Goal: Task Accomplishment & Management: Complete application form

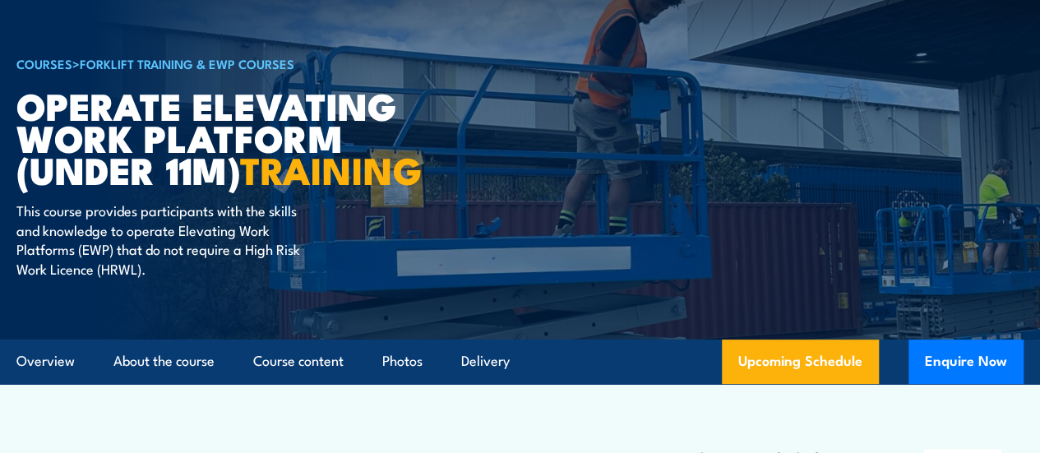
scroll to position [82, 0]
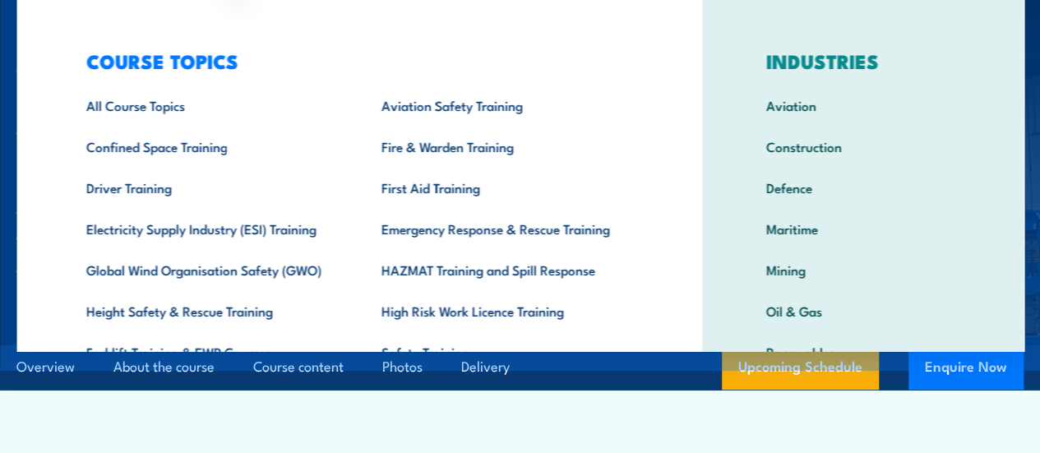
click at [62, 18] on div "COURSE TOPICS All Course Topics Aviation Safety Training Confined Space Trainin…" at bounding box center [359, 257] width 686 height 520
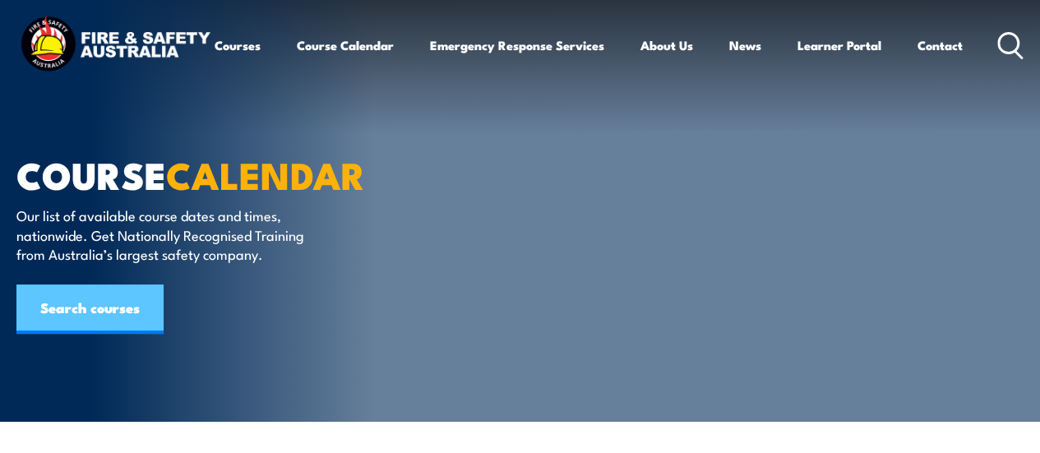
click at [132, 289] on link "Search courses" at bounding box center [89, 308] width 147 height 49
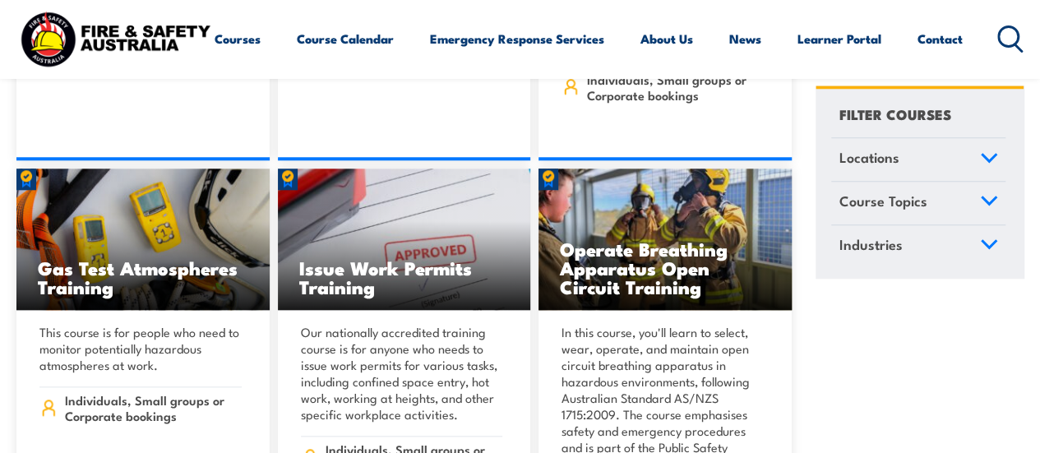
scroll to position [16361, 0]
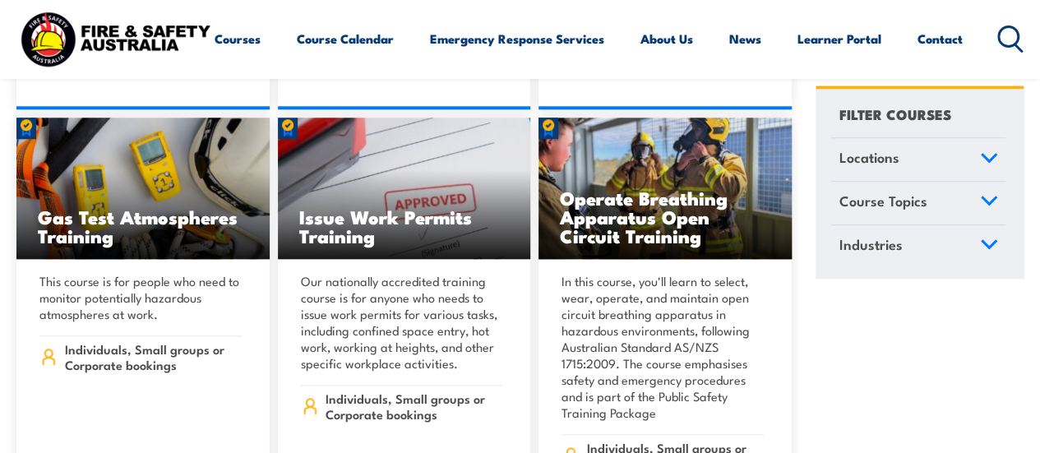
click at [997, 53] on icon at bounding box center [1010, 38] width 26 height 27
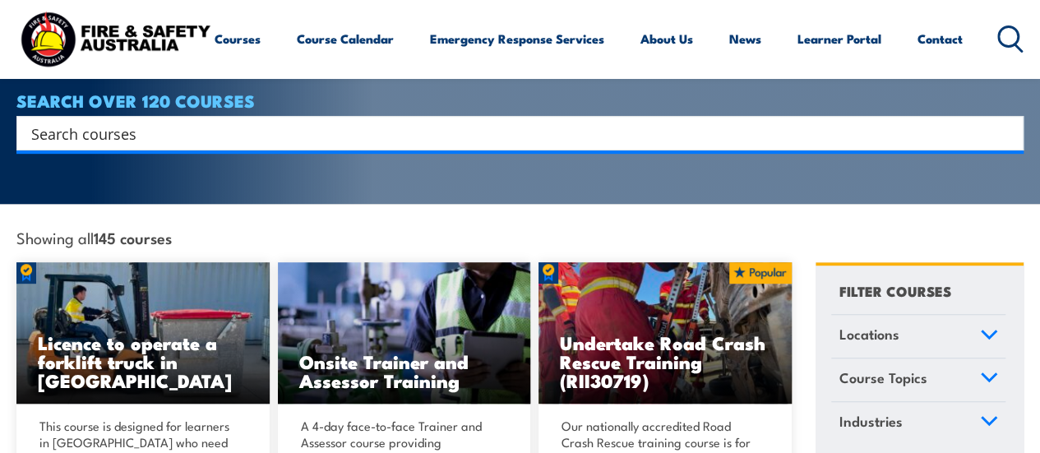
scroll to position [247, 0]
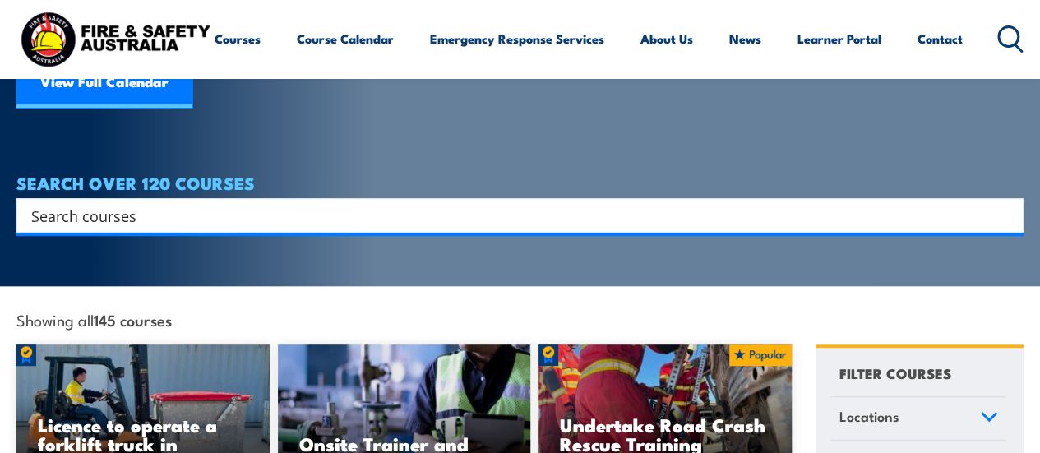
click at [237, 203] on input "Search input" at bounding box center [509, 215] width 956 height 25
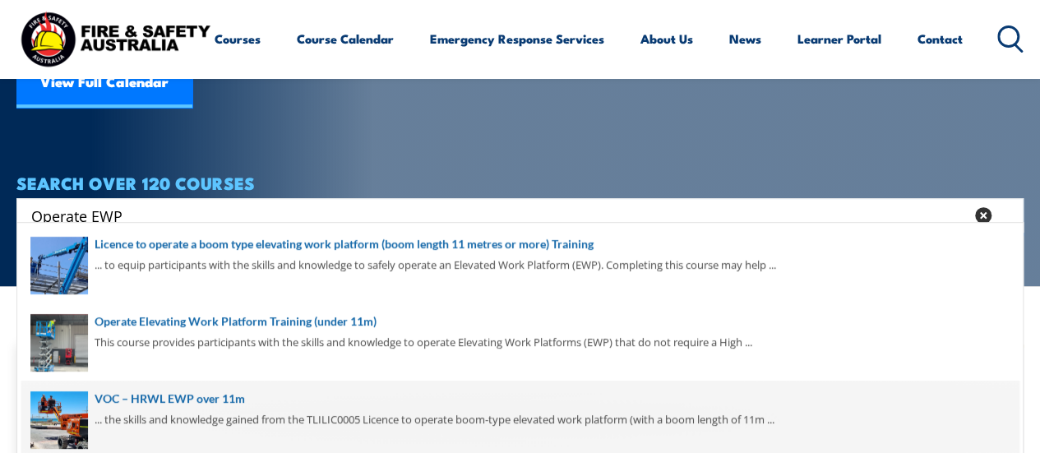
scroll to position [0, 0]
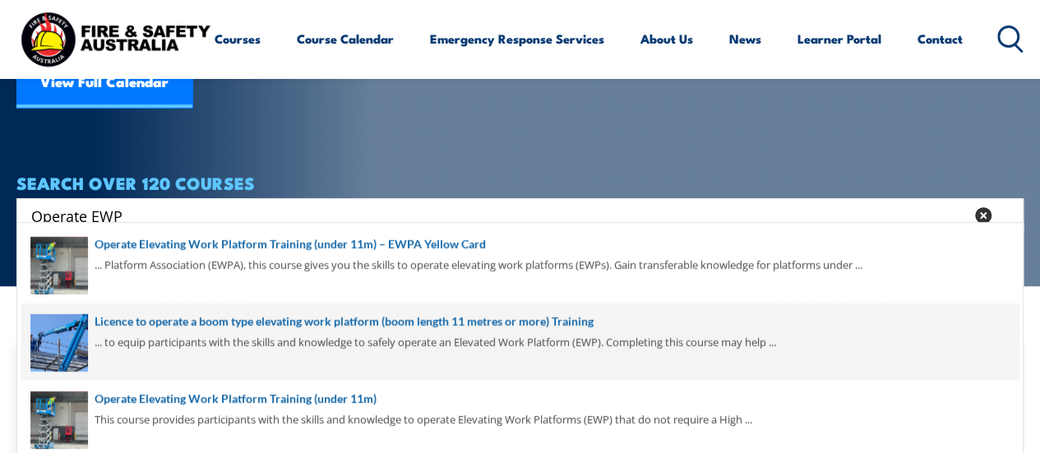
type input "Operate EWP"
click at [223, 319] on span at bounding box center [519, 341] width 997 height 77
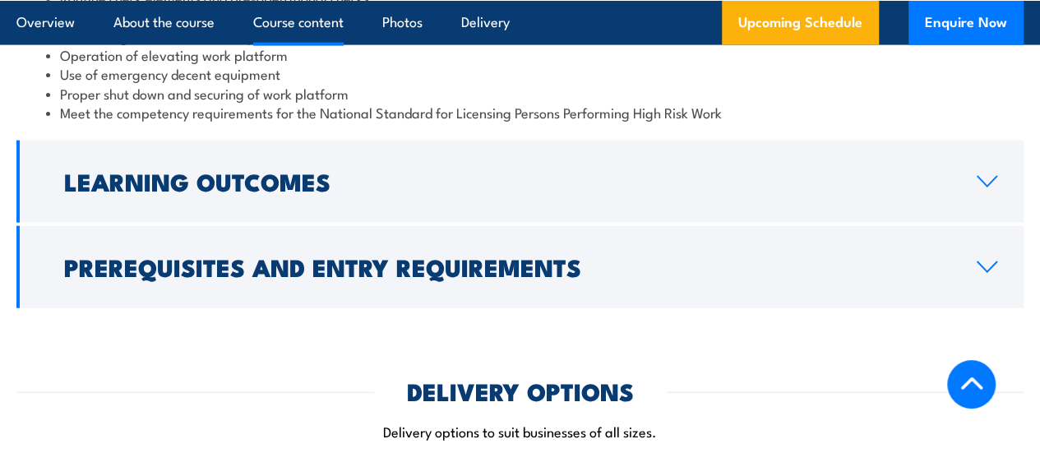
scroll to position [1891, 0]
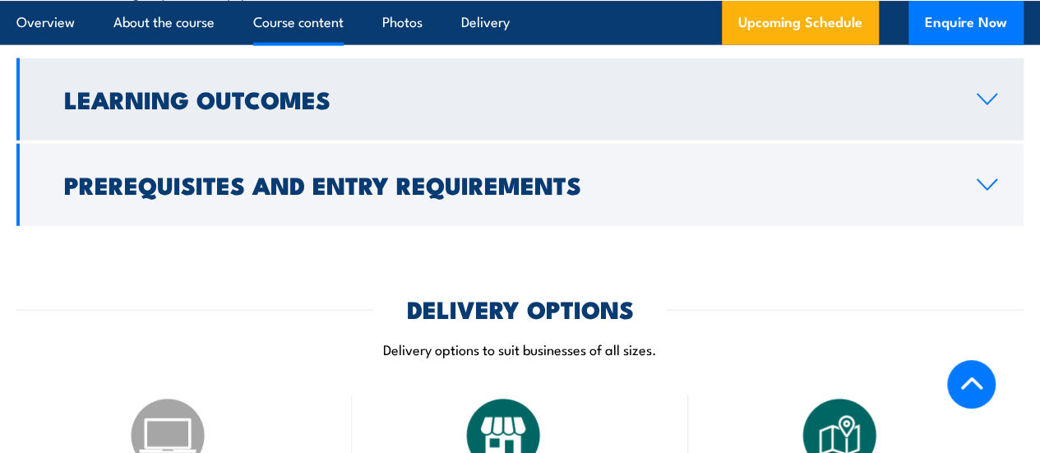
click at [313, 109] on h2 "Learning Outcomes" at bounding box center [507, 98] width 886 height 21
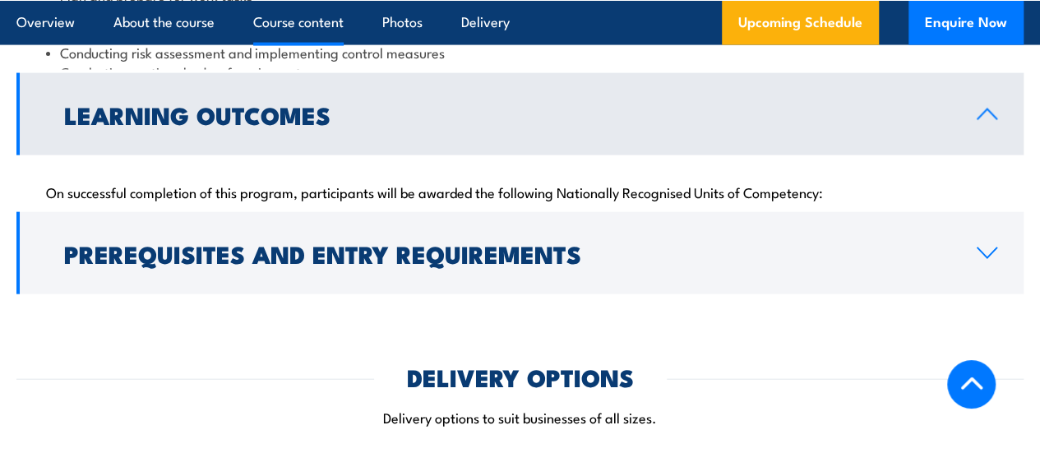
scroll to position [1764, 0]
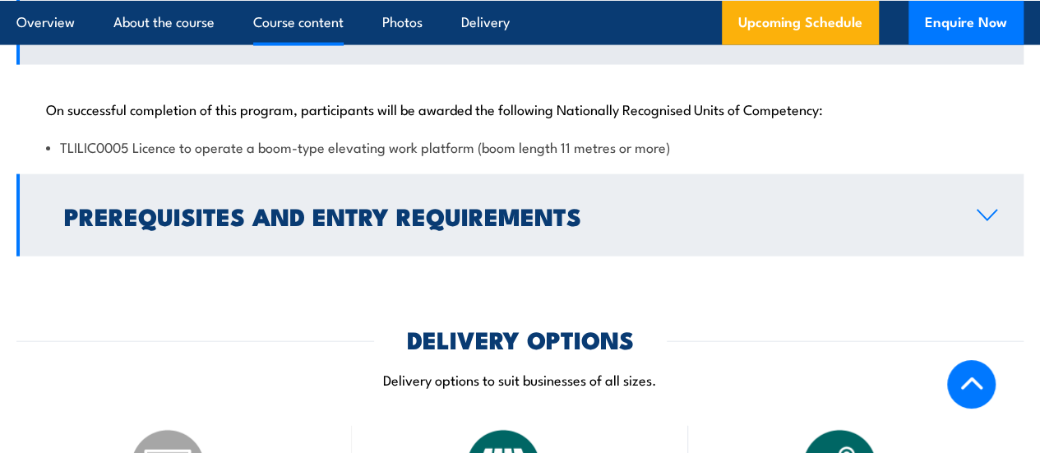
click at [308, 226] on h2 "Prerequisites and Entry Requirements" at bounding box center [507, 215] width 886 height 21
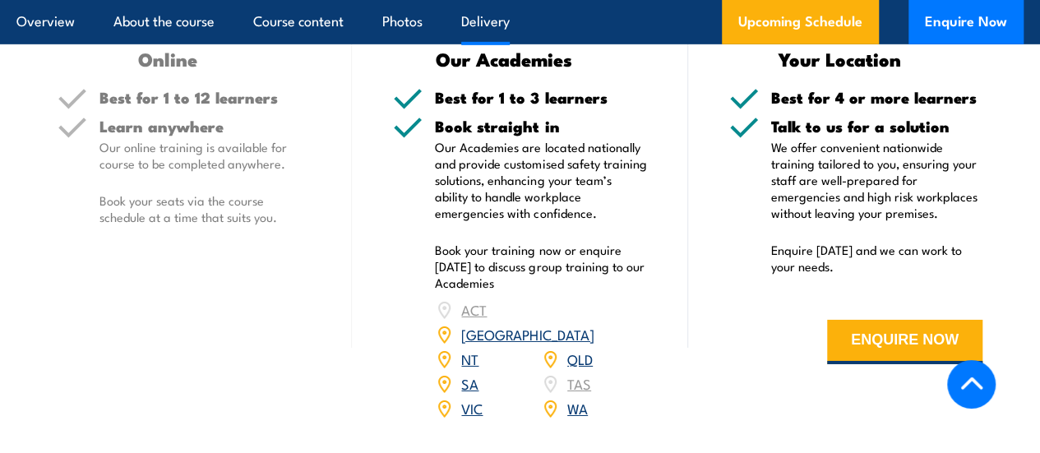
scroll to position [2586, 0]
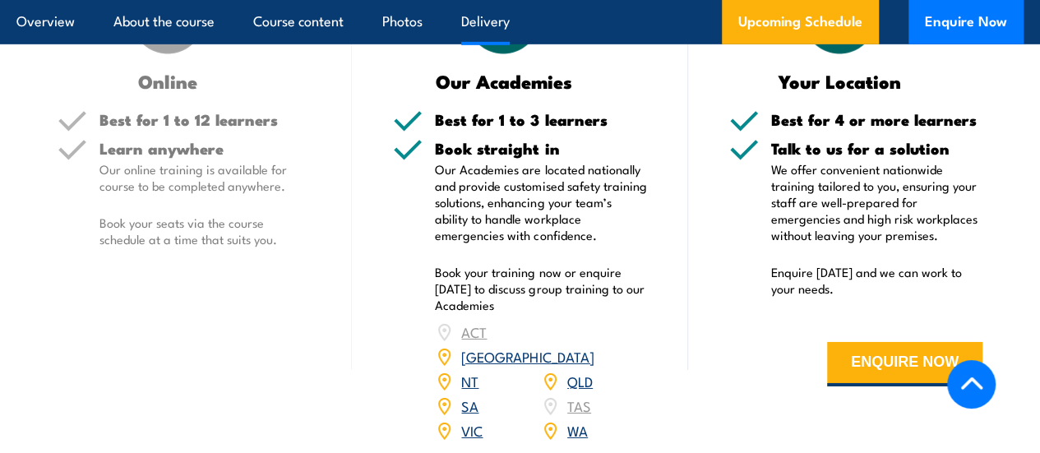
click at [469, 400] on link "SA" at bounding box center [469, 405] width 17 height 20
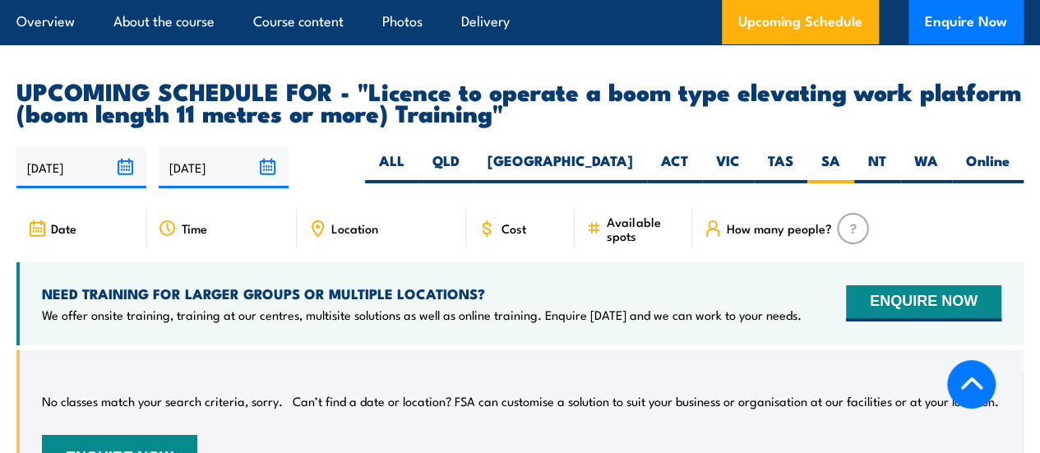
scroll to position [2758, 0]
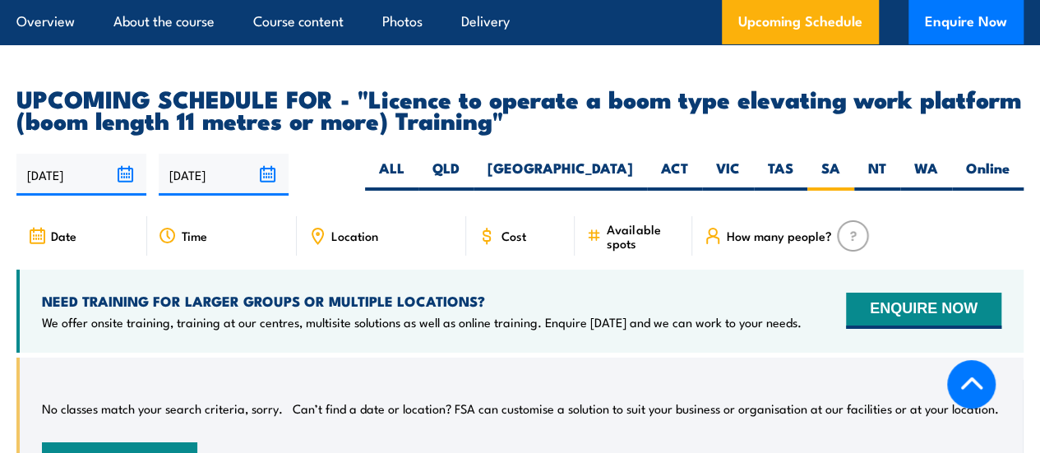
click at [899, 327] on div "NEED TRAINING FOR LARGER GROUPS OR MULTIPLE LOCATIONS? We offer onsite training…" at bounding box center [519, 311] width 1007 height 83
click at [896, 303] on button "ENQUIRE NOW" at bounding box center [923, 311] width 155 height 36
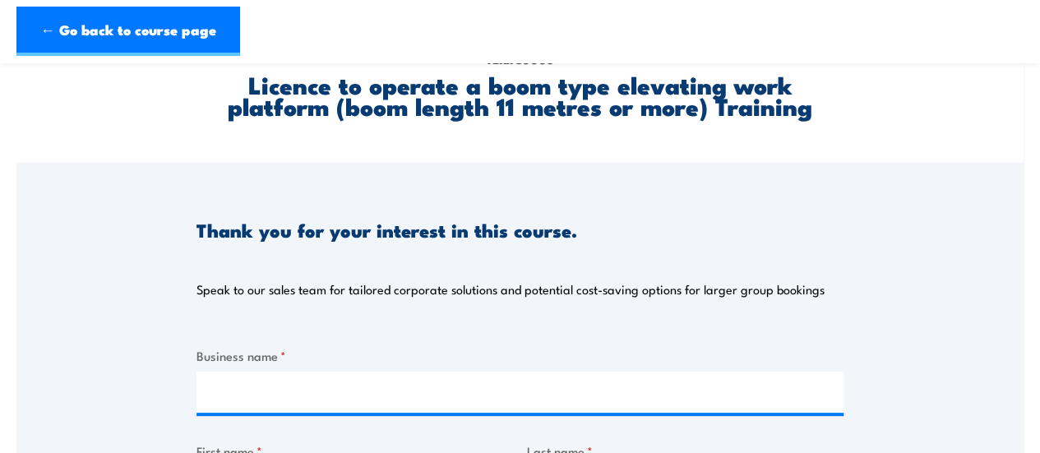
scroll to position [247, 0]
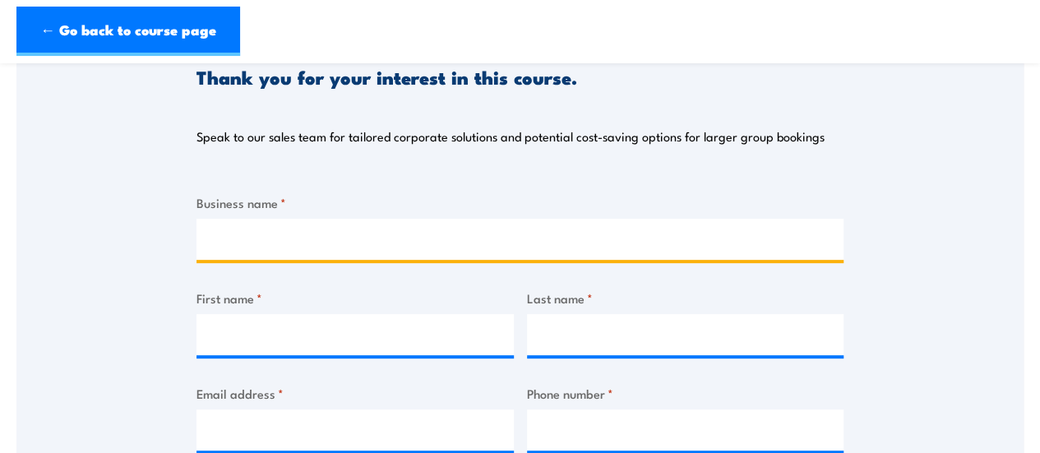
click at [357, 247] on input "Business name *" at bounding box center [519, 239] width 647 height 41
type input "BGIS Self Perform"
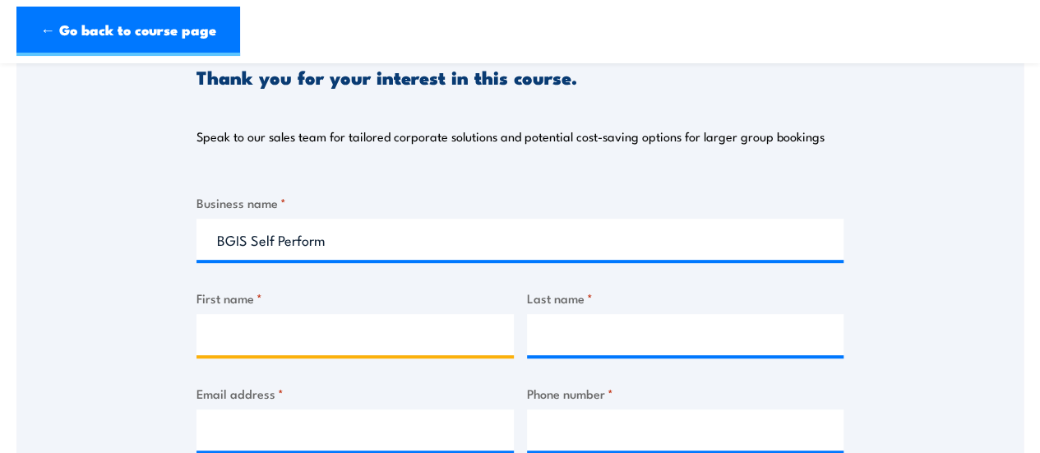
type input "b"
type input "[PERSON_NAME]"
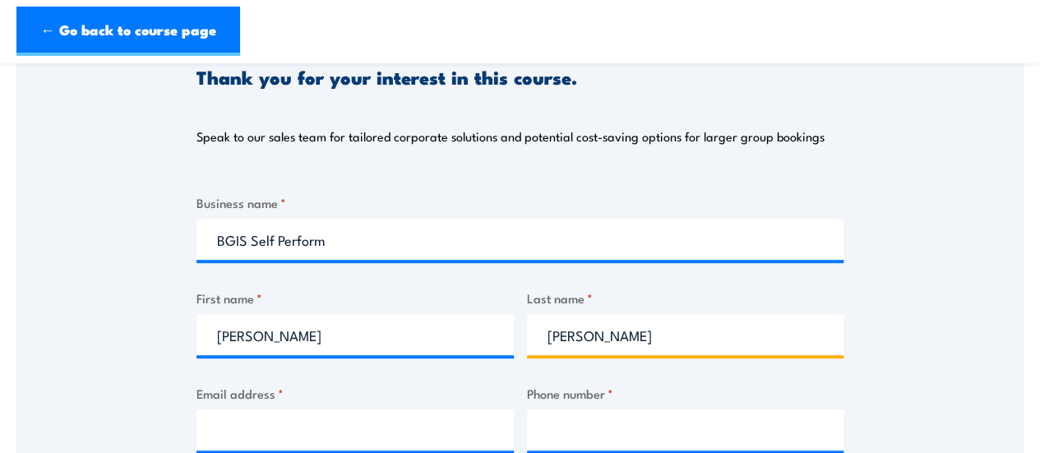
type input "[PERSON_NAME]"
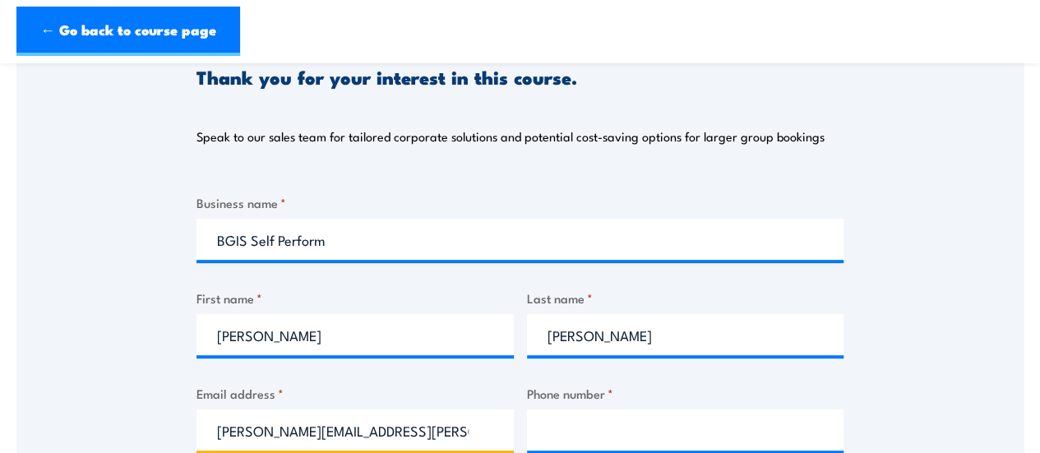
type input "[PERSON_NAME][EMAIL_ADDRESS][PERSON_NAME][DOMAIN_NAME]"
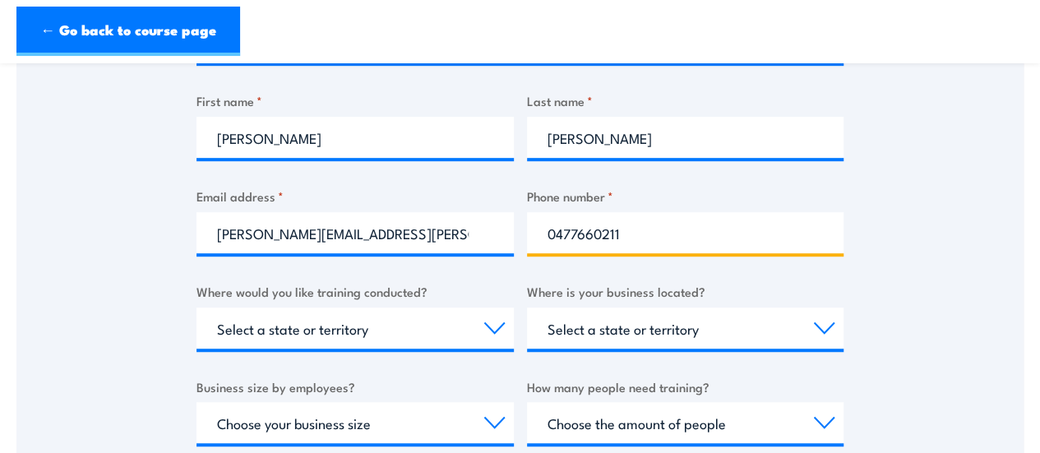
scroll to position [576, 0]
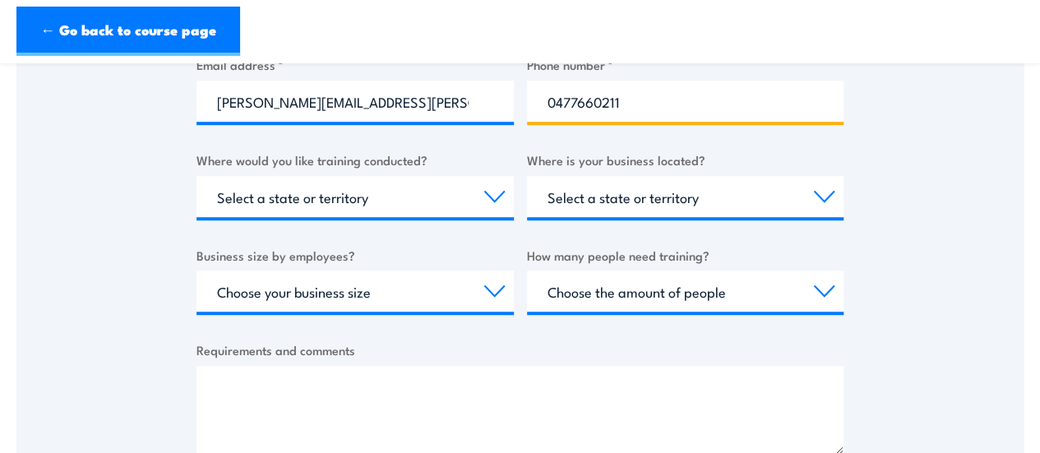
type input "0477660211"
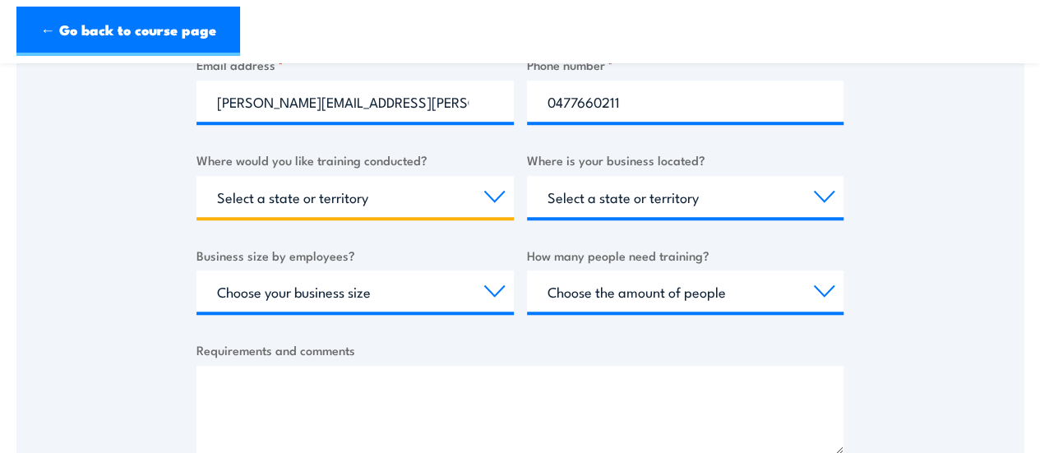
click at [375, 196] on select "Select a state or territory Nationally - multiple locations [GEOGRAPHIC_DATA] […" at bounding box center [354, 196] width 317 height 41
select select "SA"
click at [196, 176] on select "Select a state or territory Nationally - multiple locations [GEOGRAPHIC_DATA] […" at bounding box center [354, 196] width 317 height 41
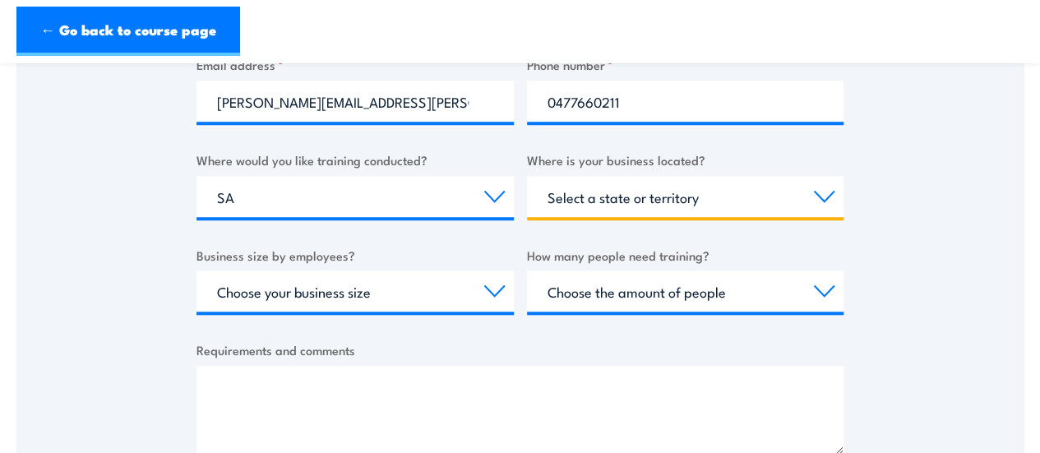
click at [669, 203] on select "Select a state or territory [GEOGRAPHIC_DATA] [GEOGRAPHIC_DATA] [GEOGRAPHIC_DAT…" at bounding box center [685, 196] width 317 height 41
select select "SA"
click at [527, 176] on select "Select a state or territory [GEOGRAPHIC_DATA] [GEOGRAPHIC_DATA] [GEOGRAPHIC_DAT…" at bounding box center [685, 196] width 317 height 41
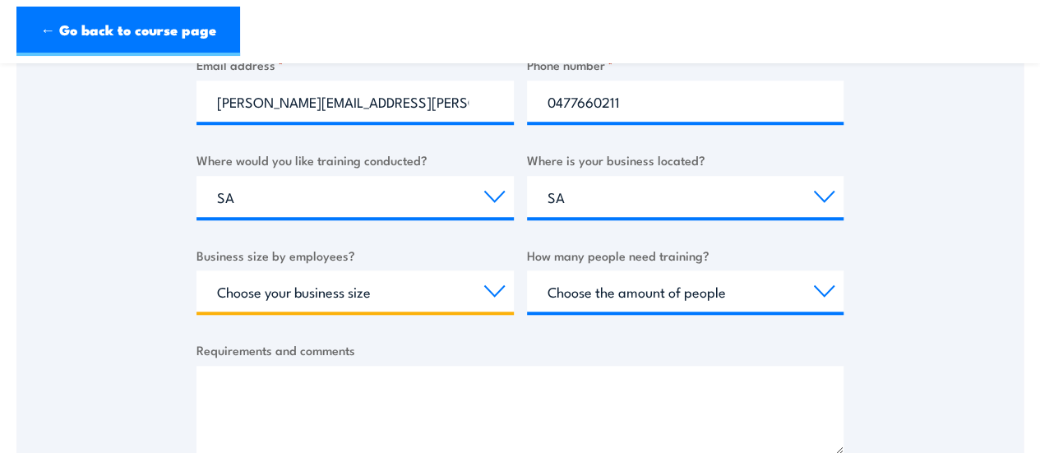
click at [489, 290] on select "Choose your business size 1 to 19 20 to 199 200+" at bounding box center [354, 290] width 317 height 41
select select "1 to 19"
click at [196, 270] on select "Choose your business size 1 to 19 20 to 199 200+" at bounding box center [354, 290] width 317 height 41
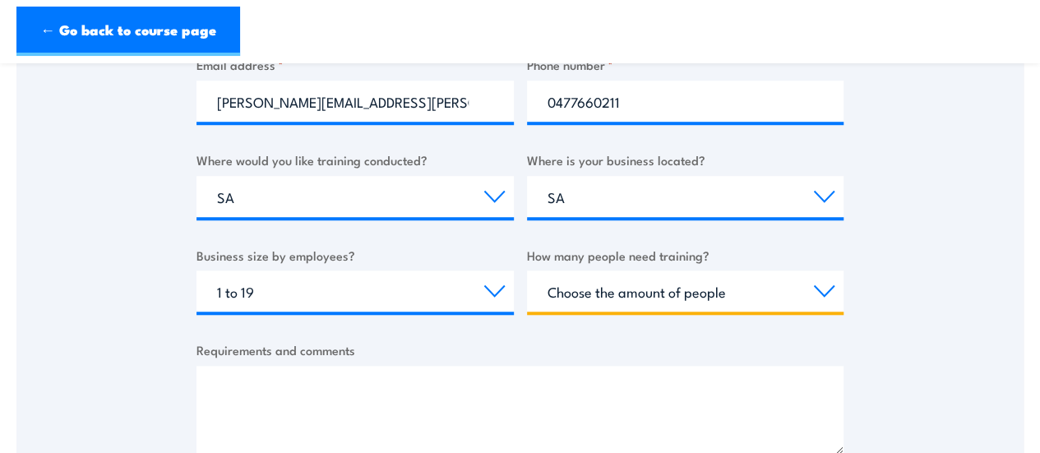
click at [646, 282] on select "Choose the amount of people 1 to 4 5 to 19 20+" at bounding box center [685, 290] width 317 height 41
select select "5 to 19"
click at [527, 270] on select "Choose the amount of people 1 to 4 5 to 19 20+" at bounding box center [685, 290] width 317 height 41
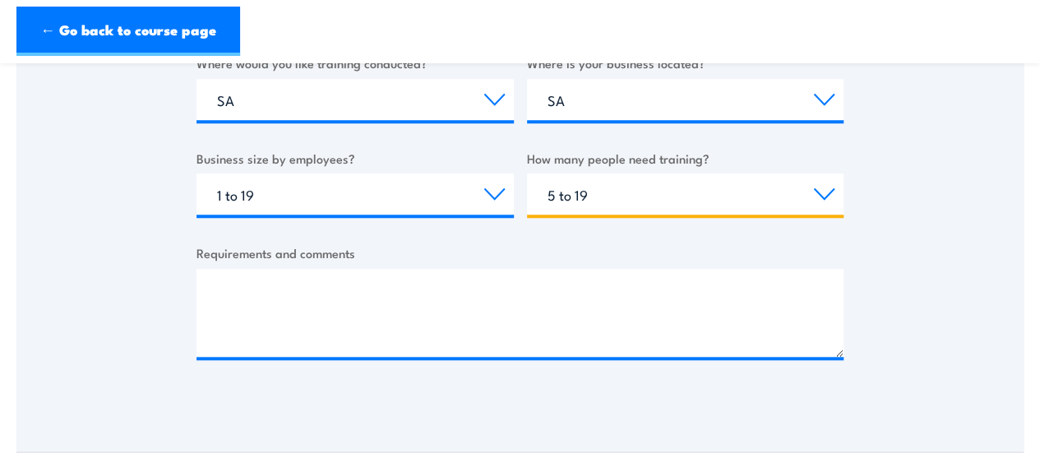
scroll to position [740, 0]
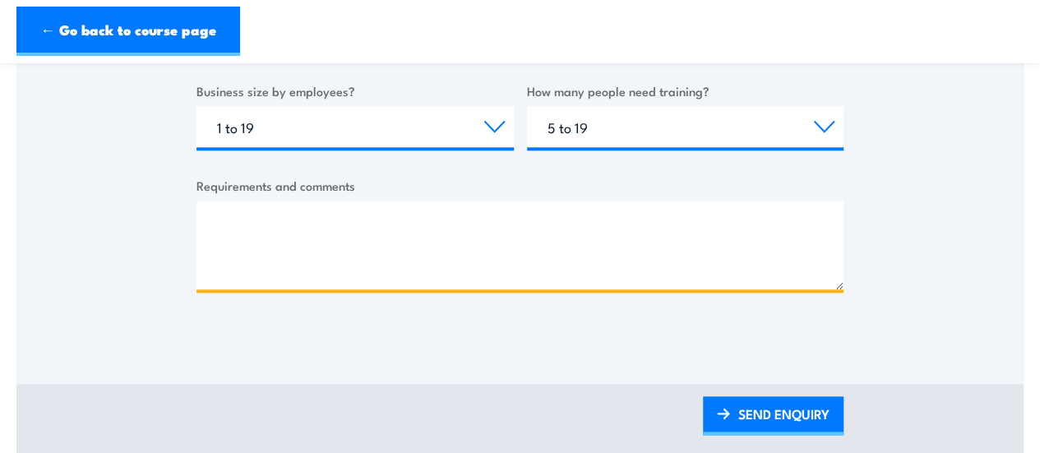
click at [479, 236] on textarea "Requirements and comments" at bounding box center [519, 245] width 647 height 88
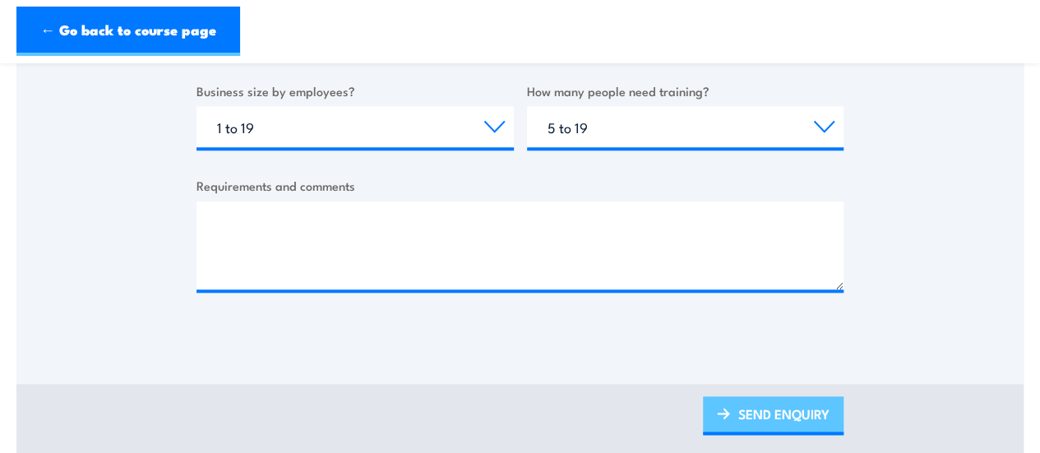
click at [738, 422] on link "SEND ENQUIRY" at bounding box center [773, 415] width 141 height 39
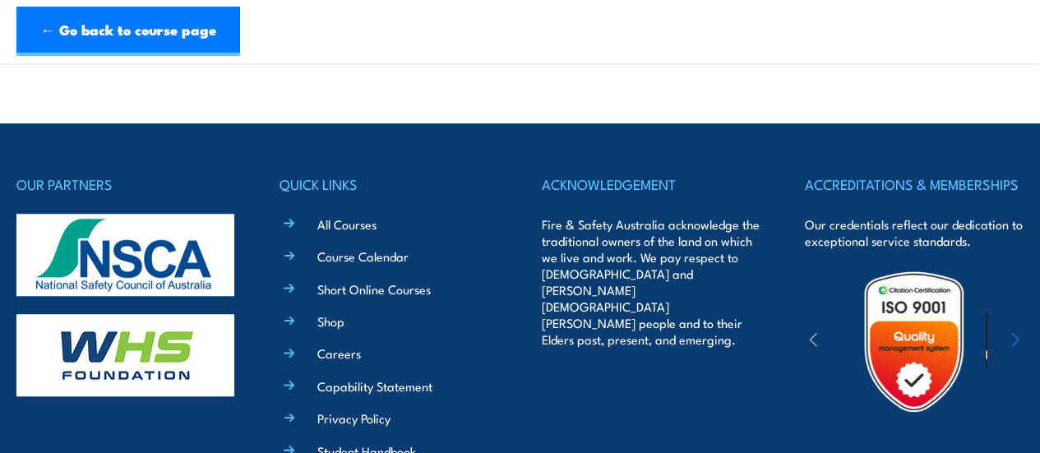
scroll to position [493, 0]
